Goal: Task Accomplishment & Management: Manage account settings

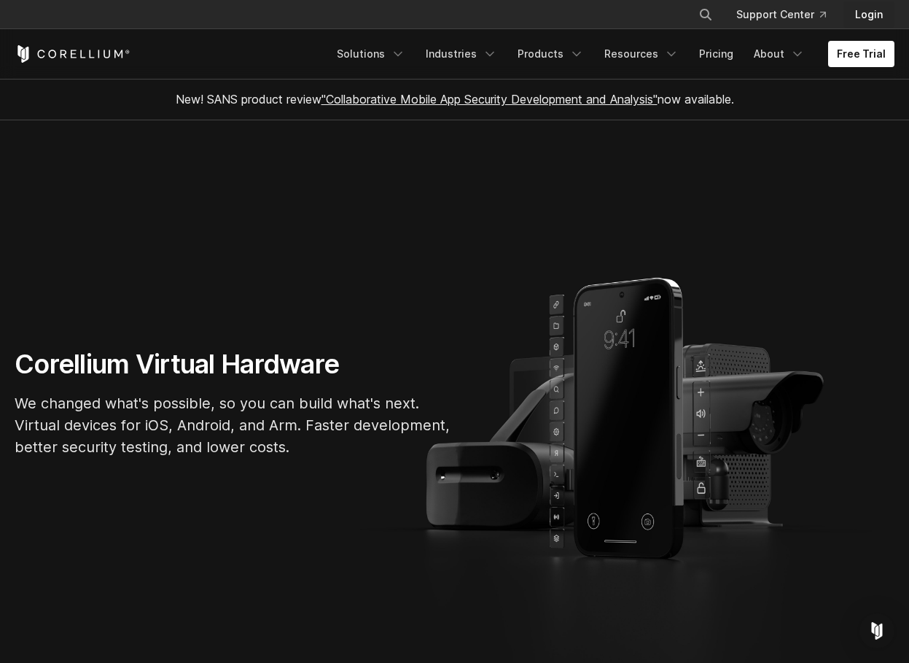
click at [876, 6] on link "Login" at bounding box center [869, 14] width 51 height 26
